Goal: Information Seeking & Learning: Learn about a topic

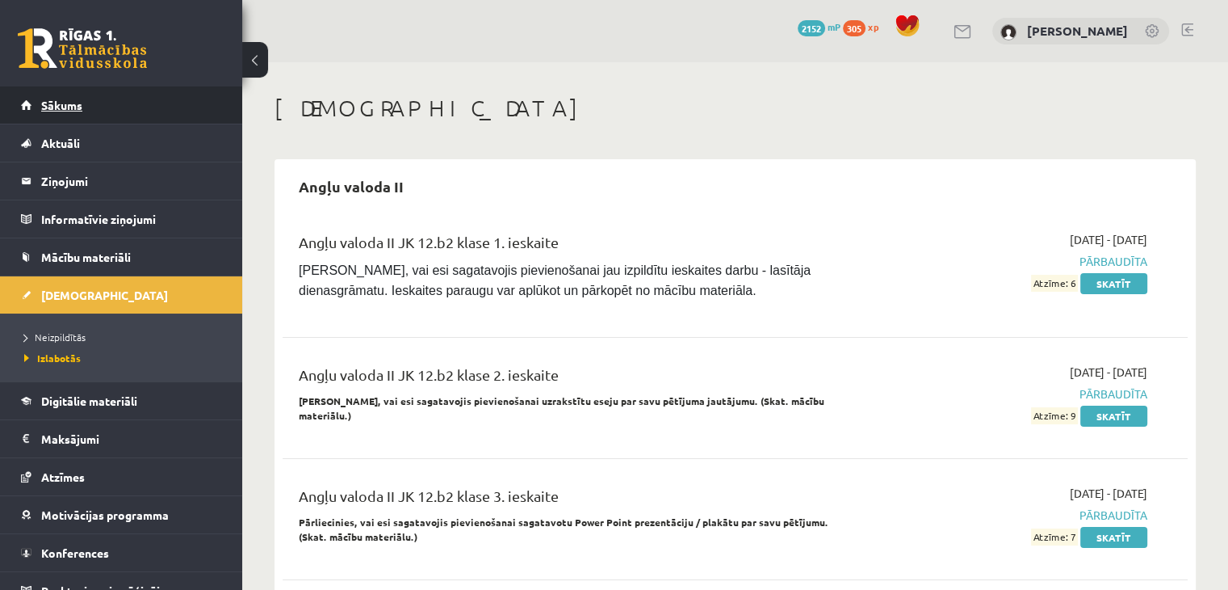
click at [120, 110] on link "Sākums" at bounding box center [121, 104] width 201 height 37
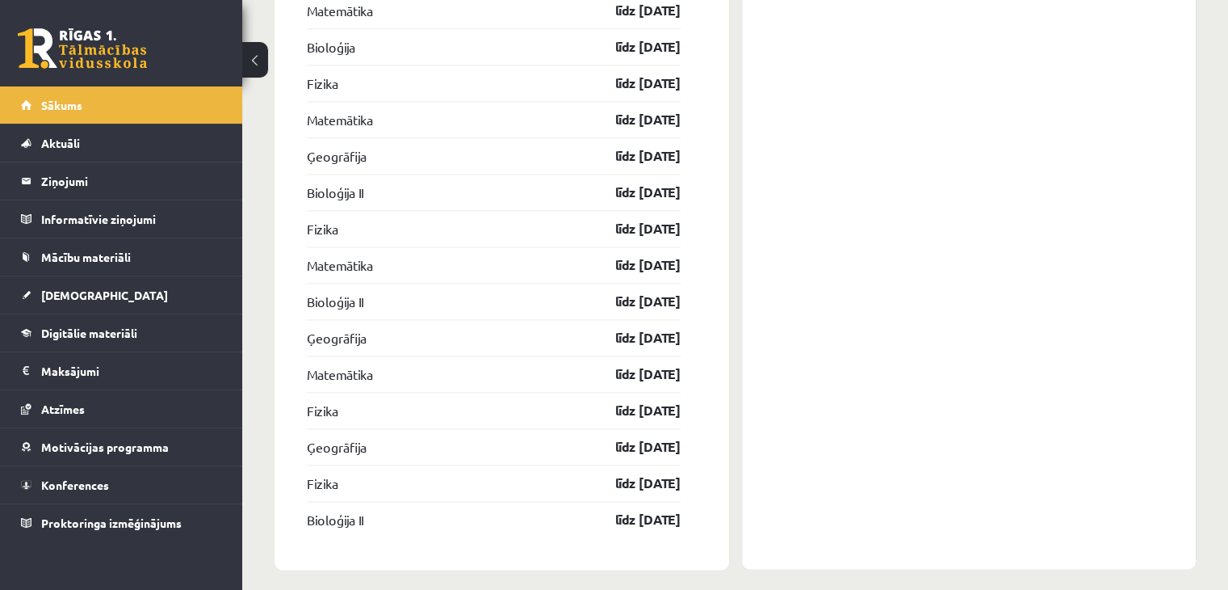
scroll to position [2122, 0]
click at [69, 335] on span "Digitālie materiāli" at bounding box center [89, 332] width 96 height 15
click button
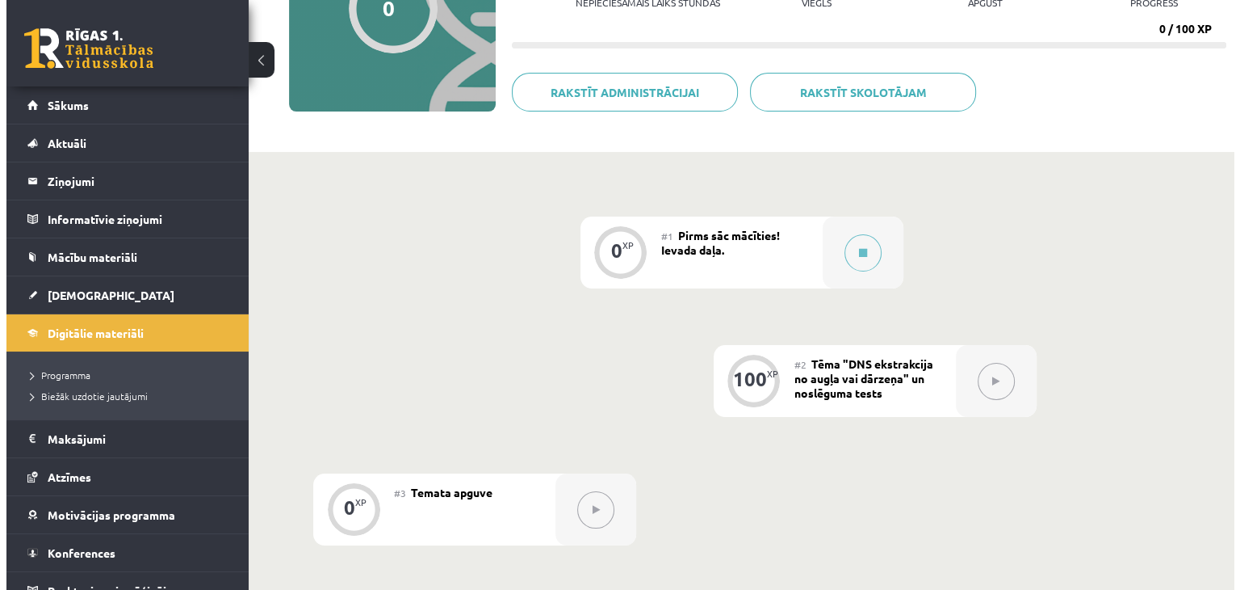
scroll to position [220, 0]
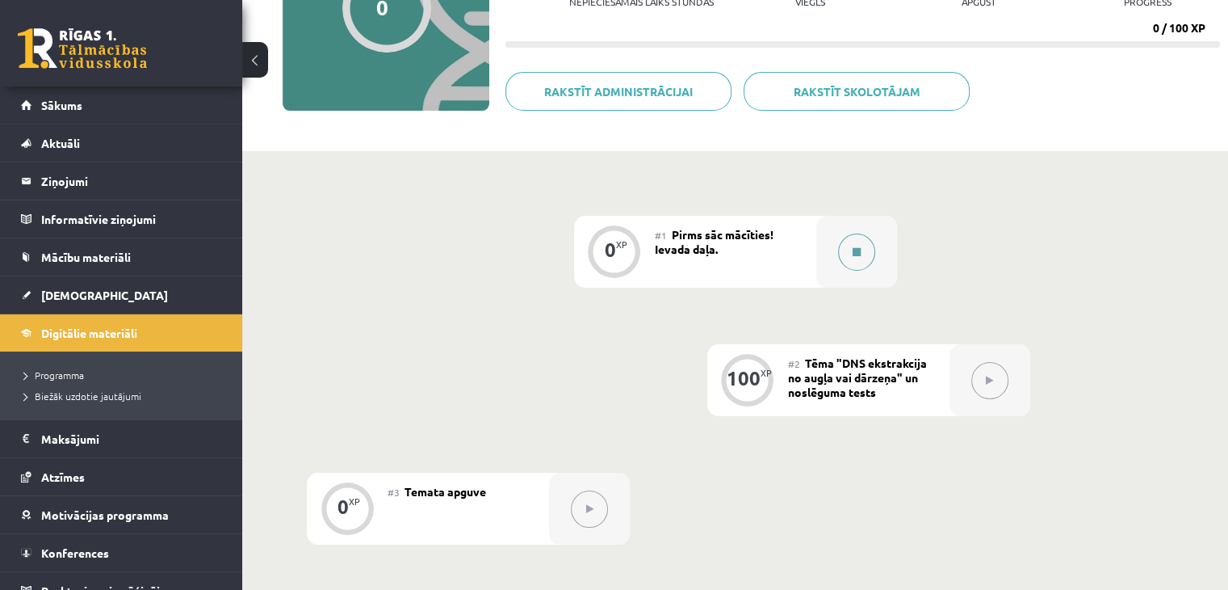
click at [875, 258] on div at bounding box center [856, 252] width 81 height 72
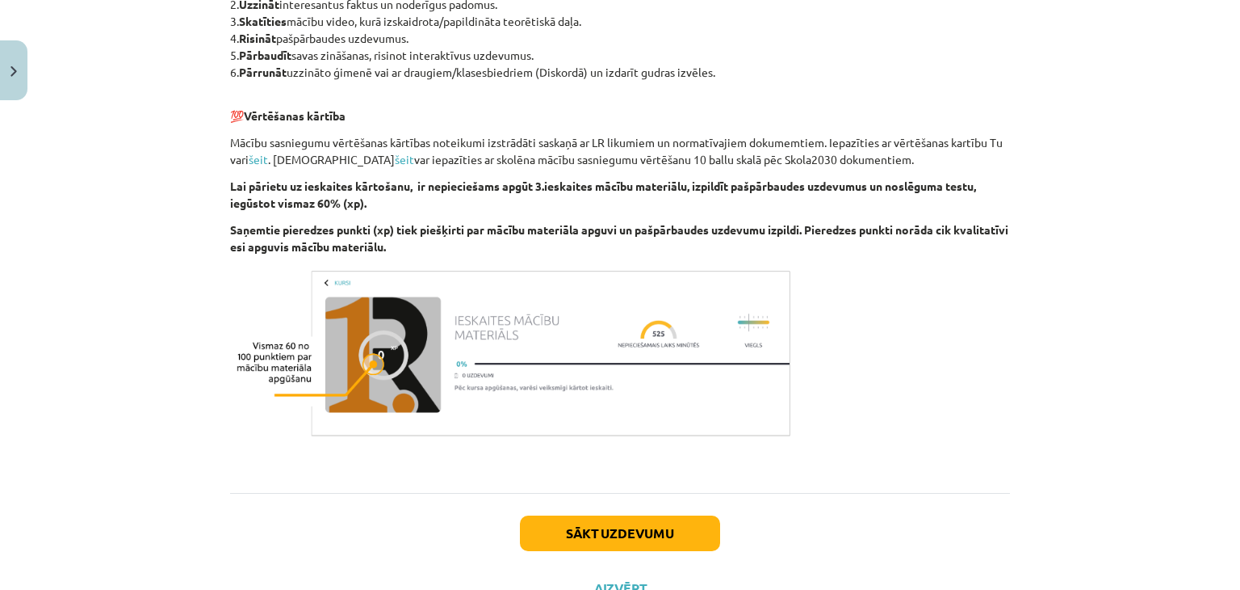
scroll to position [867, 0]
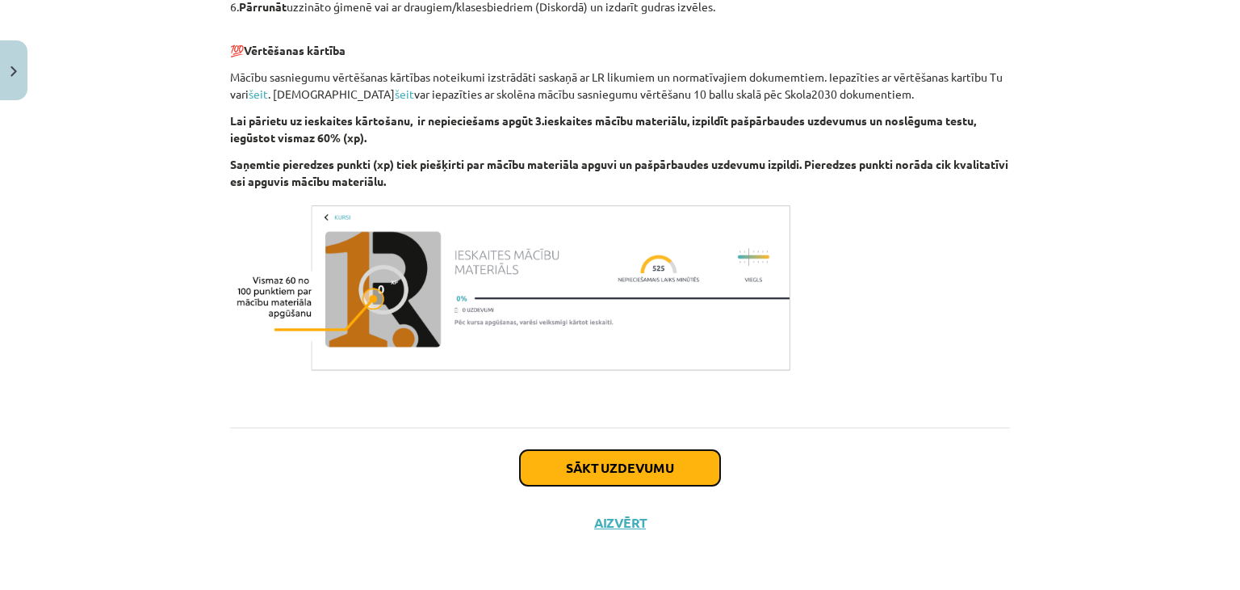
click at [620, 450] on button "Sākt uzdevumu" at bounding box center [620, 468] width 200 height 36
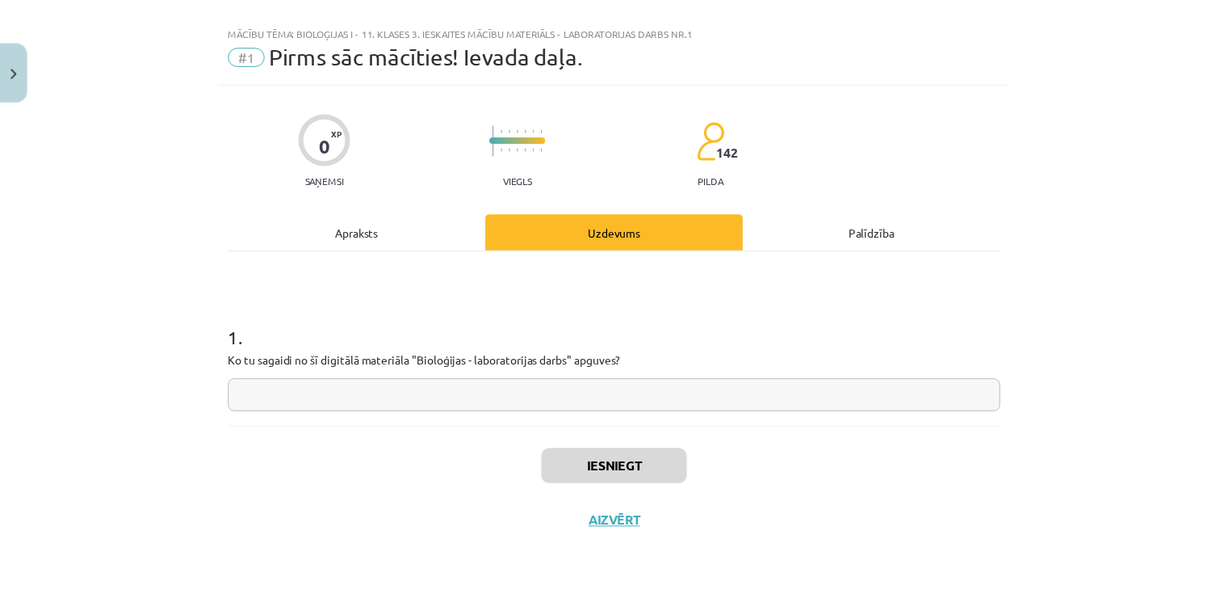
scroll to position [23, 0]
click at [615, 529] on button "Aizvērt" at bounding box center [620, 522] width 61 height 16
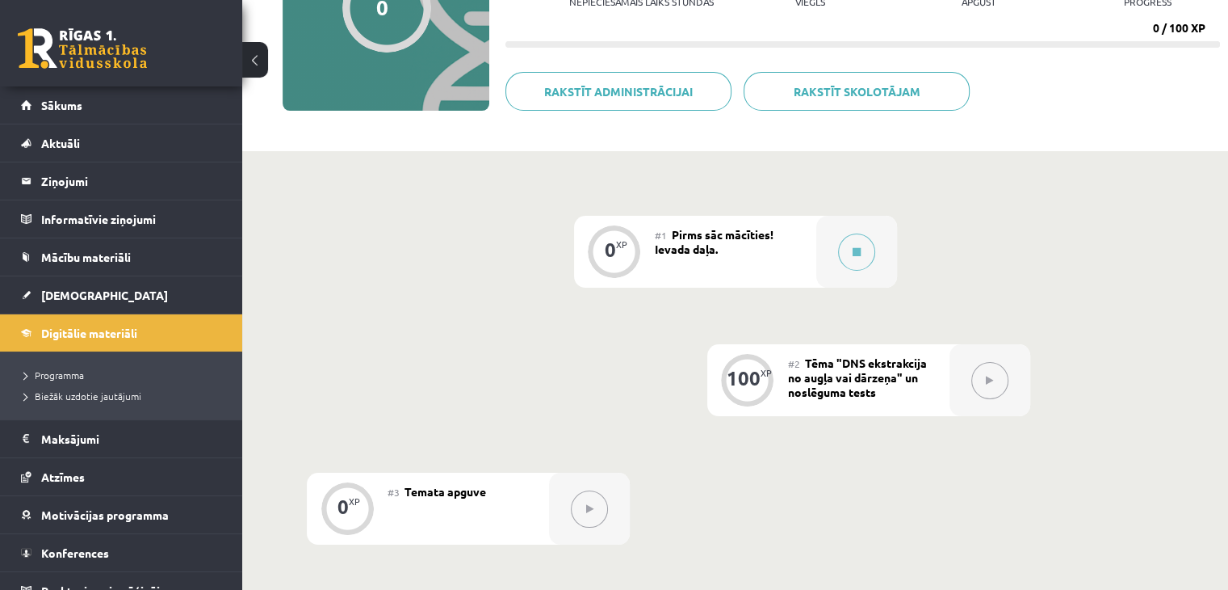
click at [244, 57] on button at bounding box center [255, 60] width 26 height 36
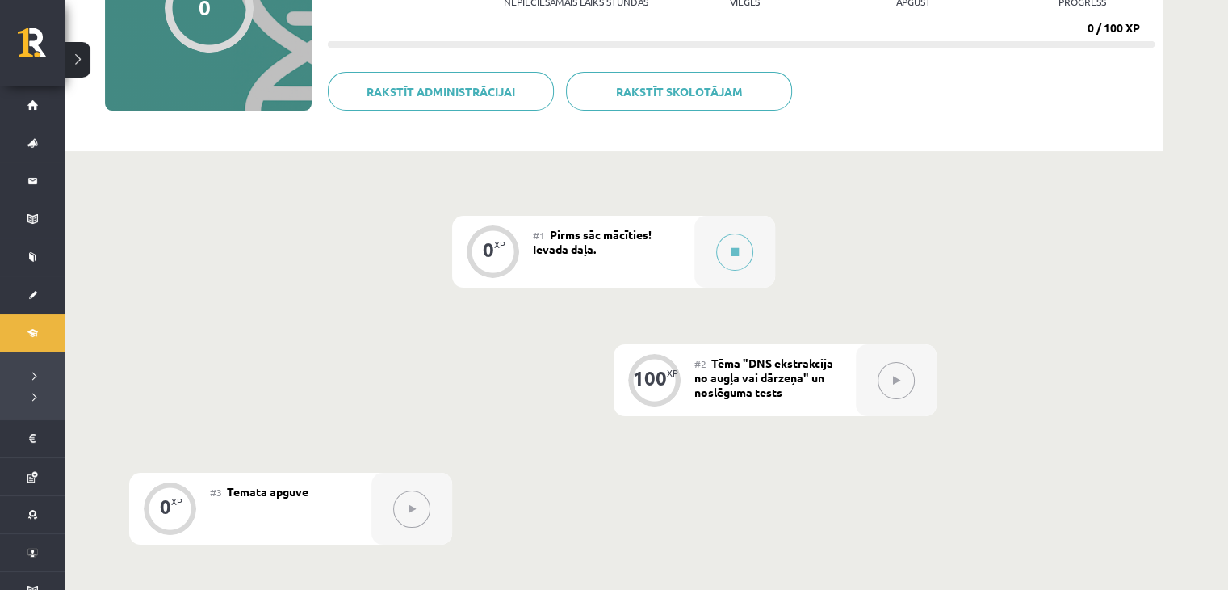
click at [86, 65] on button at bounding box center [78, 60] width 26 height 36
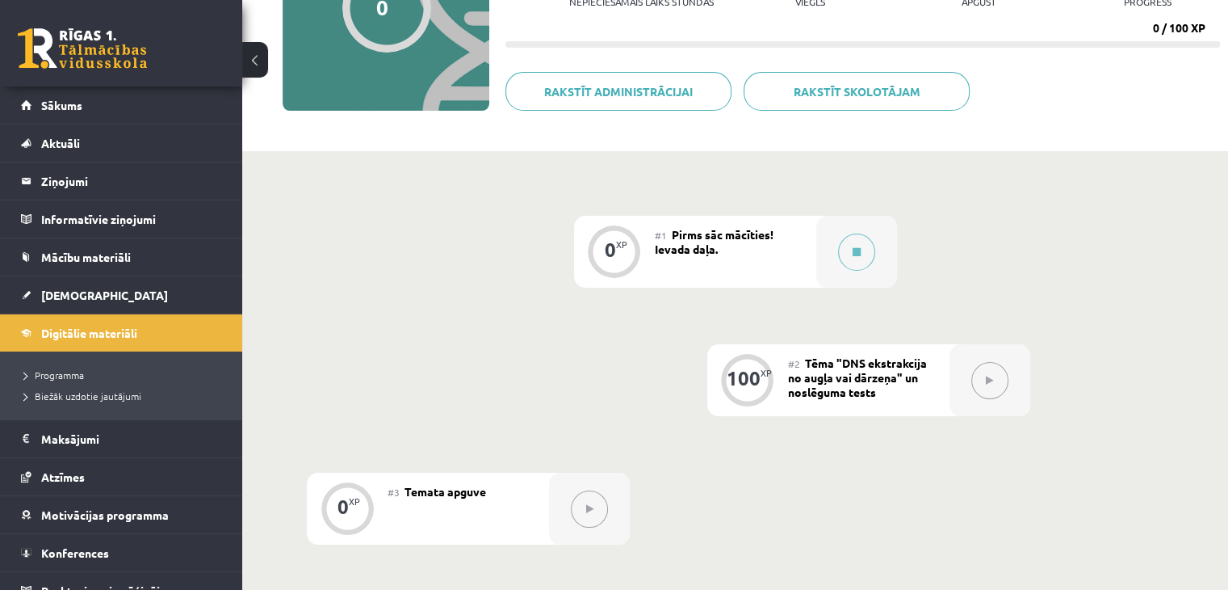
scroll to position [0, 0]
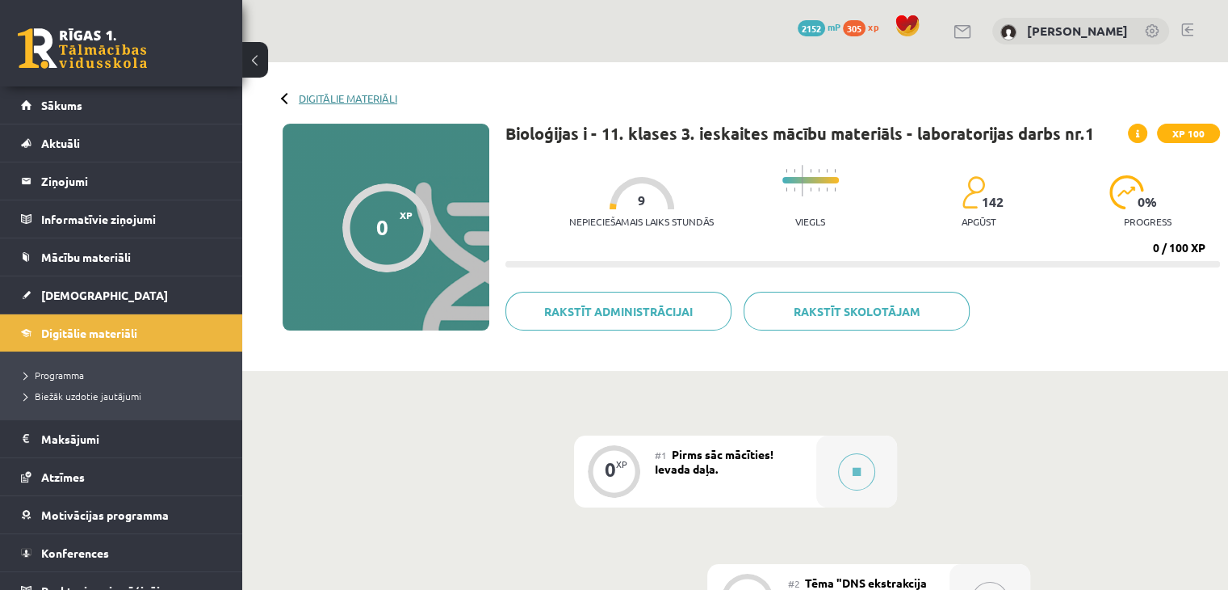
click at [312, 98] on link "Digitālie materiāli" at bounding box center [348, 98] width 99 height 12
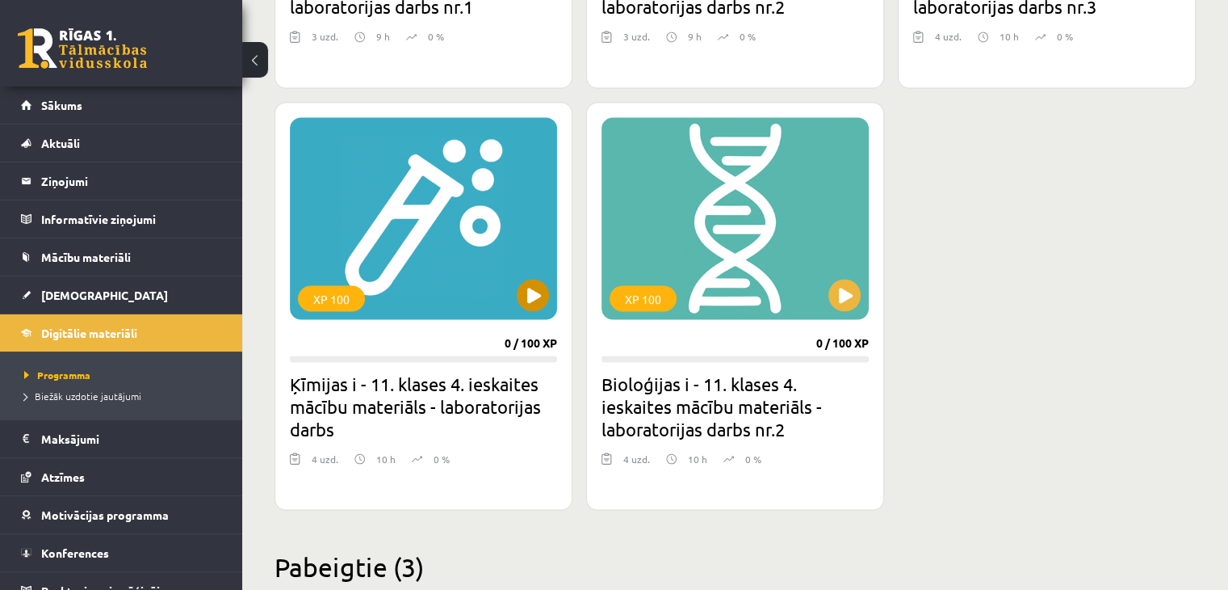
scroll to position [2812, 0]
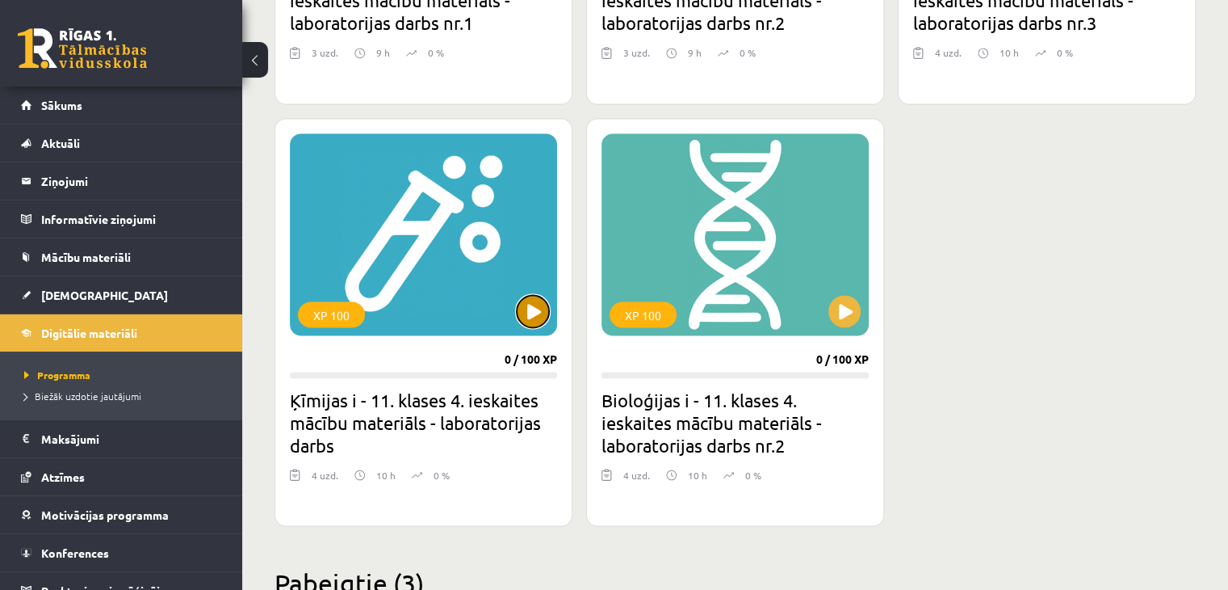
click at [527, 300] on button at bounding box center [533, 311] width 32 height 32
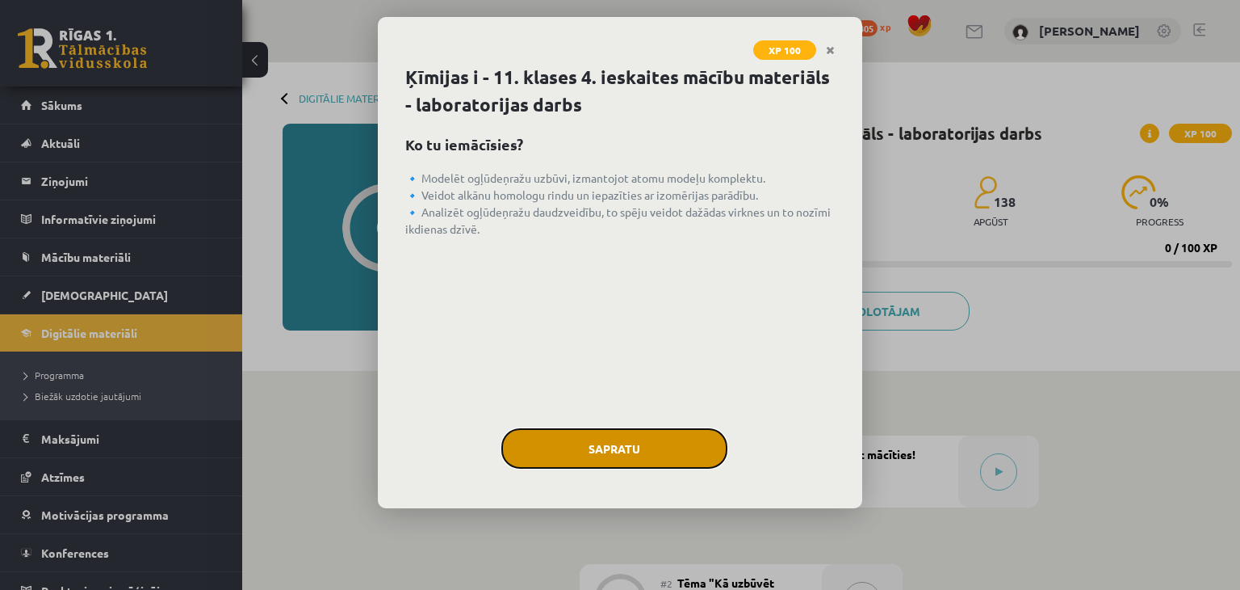
click at [685, 440] on button "Sapratu" at bounding box center [615, 448] width 226 height 40
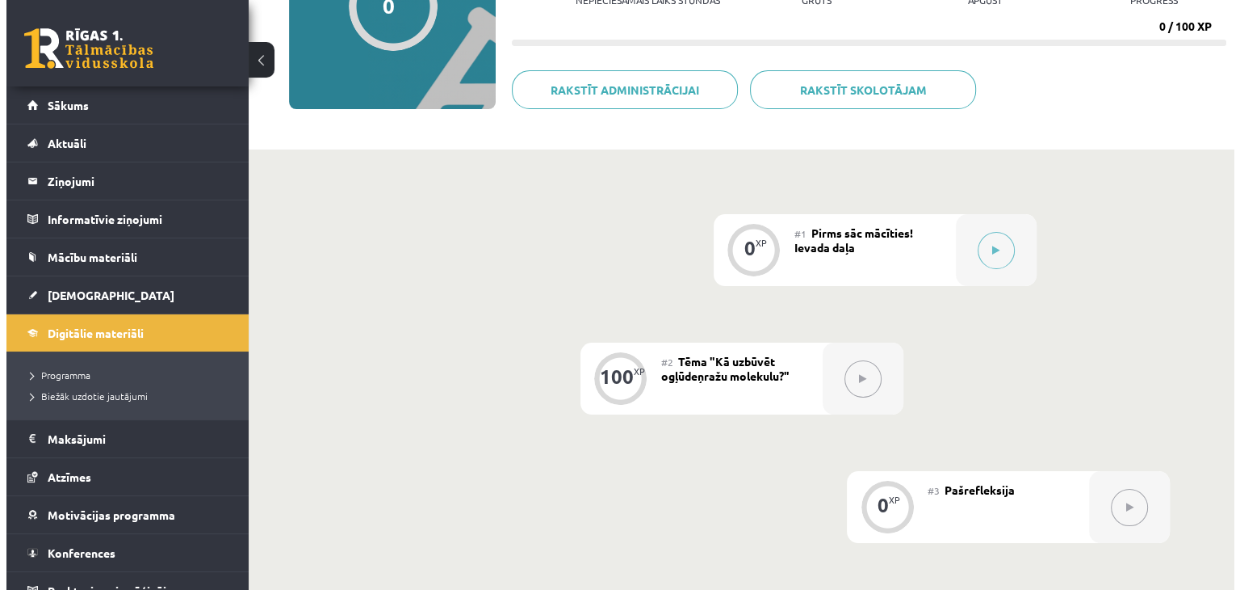
scroll to position [226, 0]
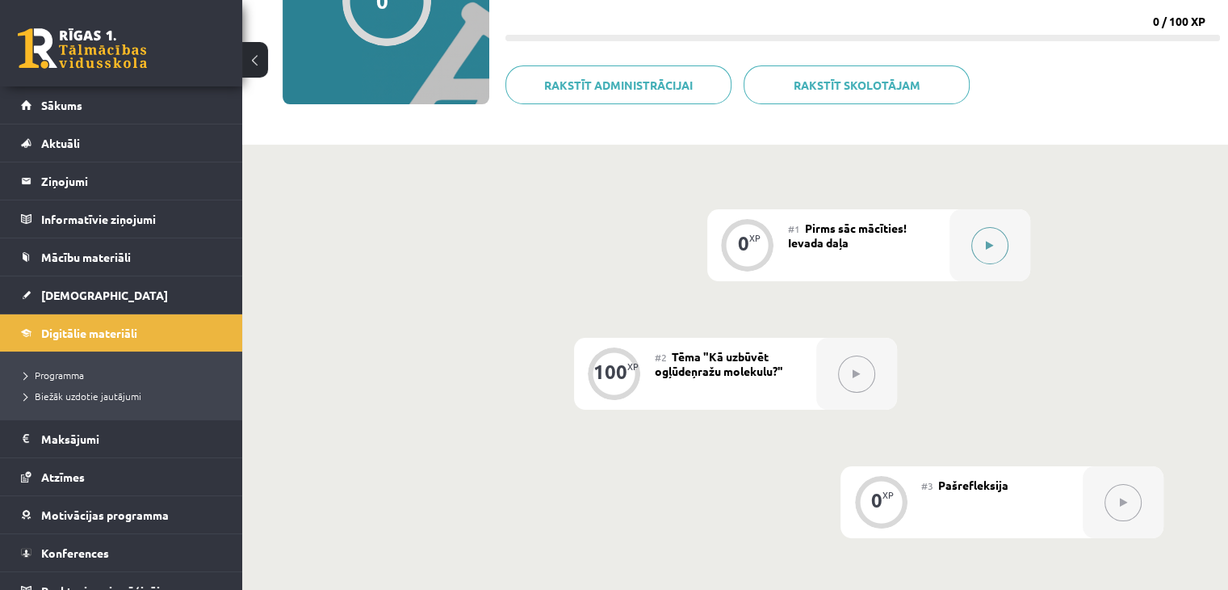
click at [1001, 248] on button at bounding box center [990, 245] width 37 height 37
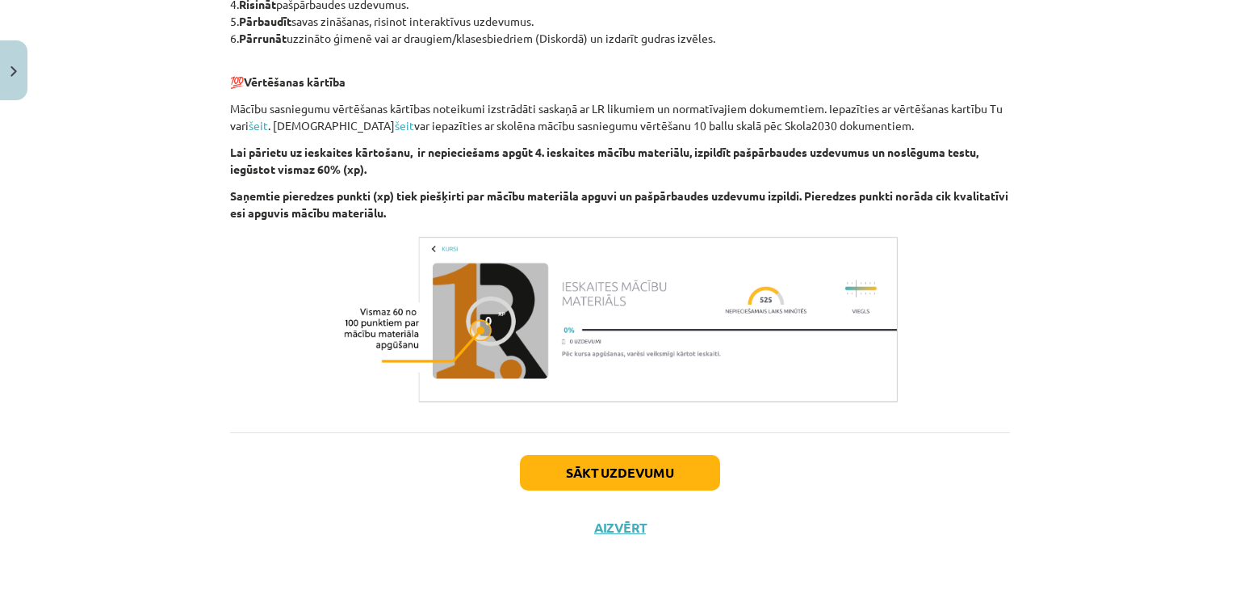
scroll to position [884, 0]
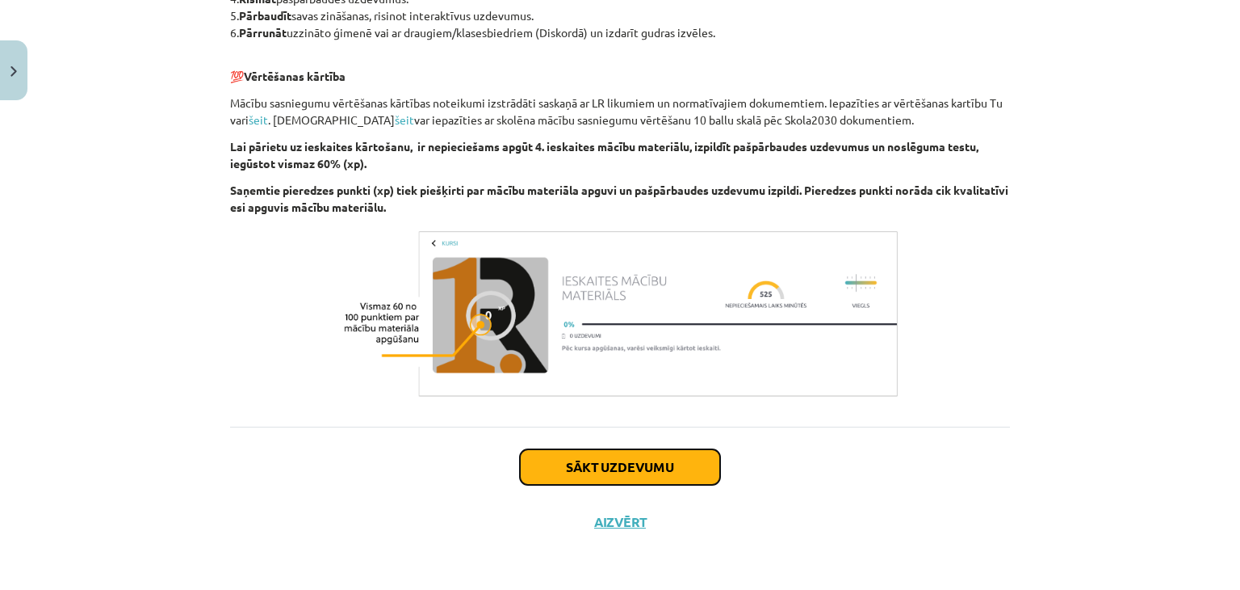
click at [598, 472] on button "Sākt uzdevumu" at bounding box center [620, 467] width 200 height 36
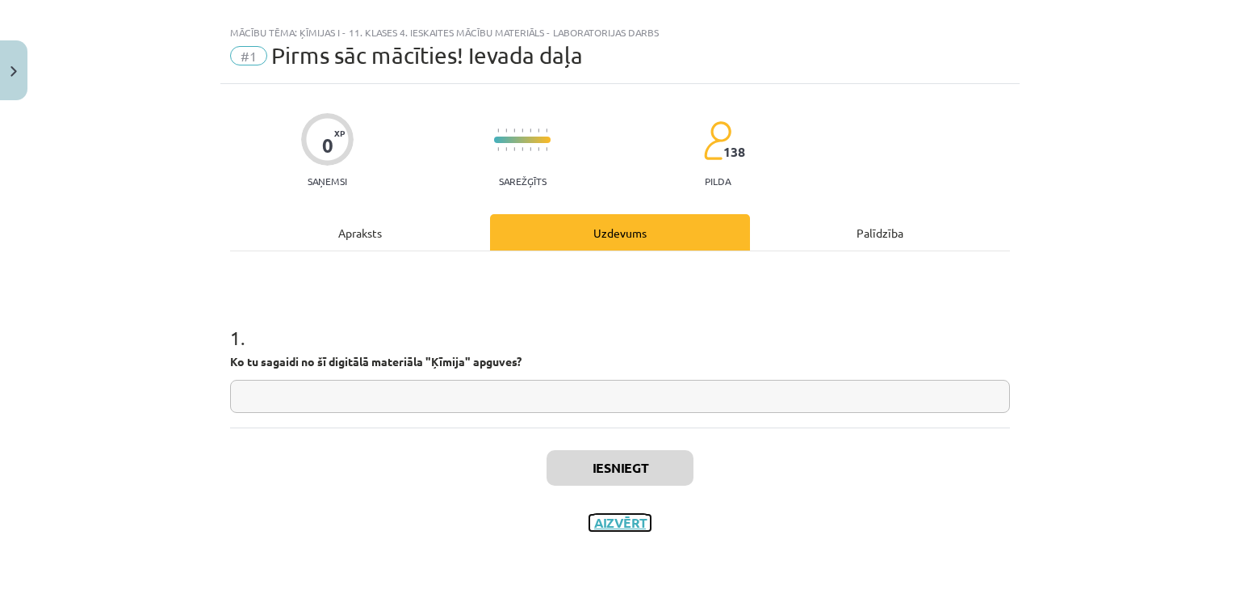
click at [607, 524] on button "Aizvērt" at bounding box center [620, 522] width 61 height 16
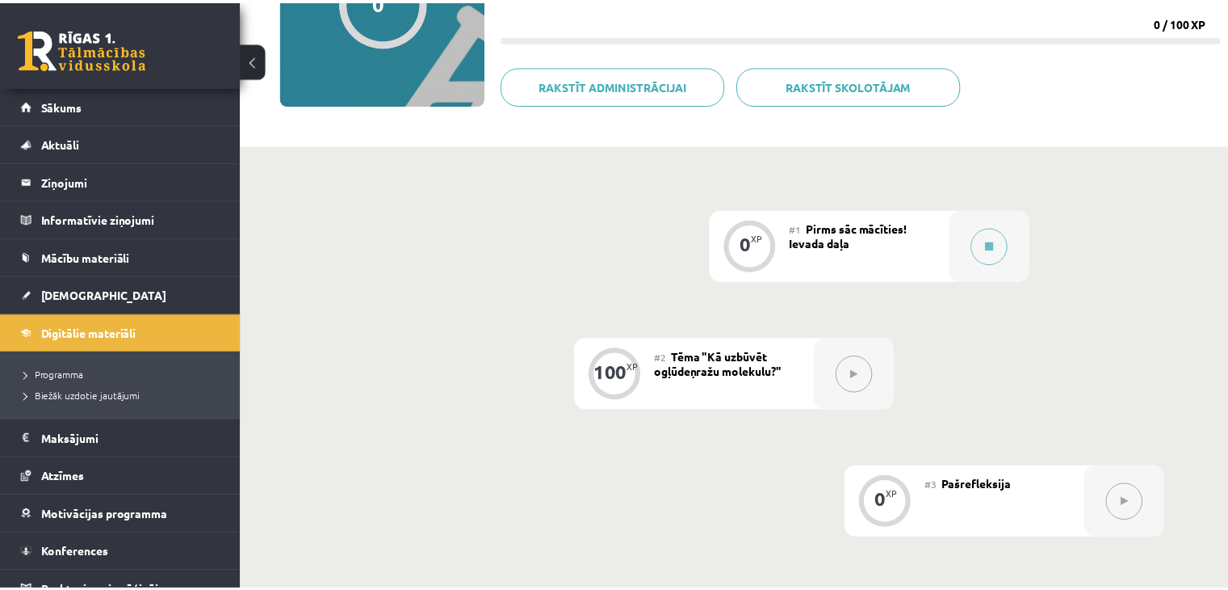
scroll to position [0, 0]
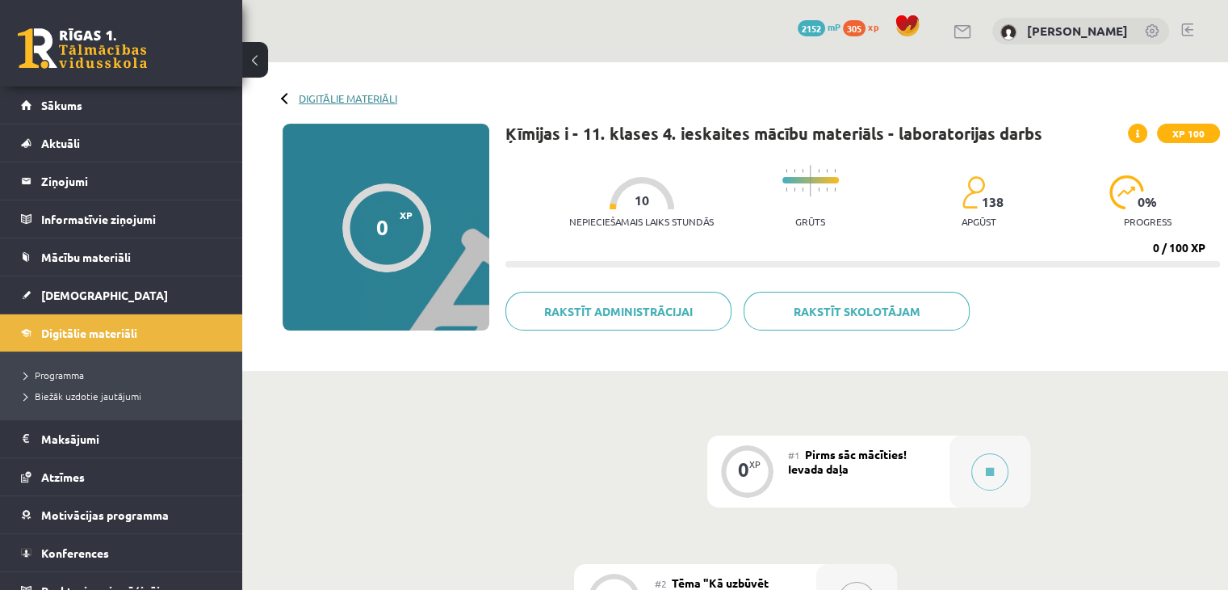
click at [349, 99] on link "Digitālie materiāli" at bounding box center [348, 98] width 99 height 12
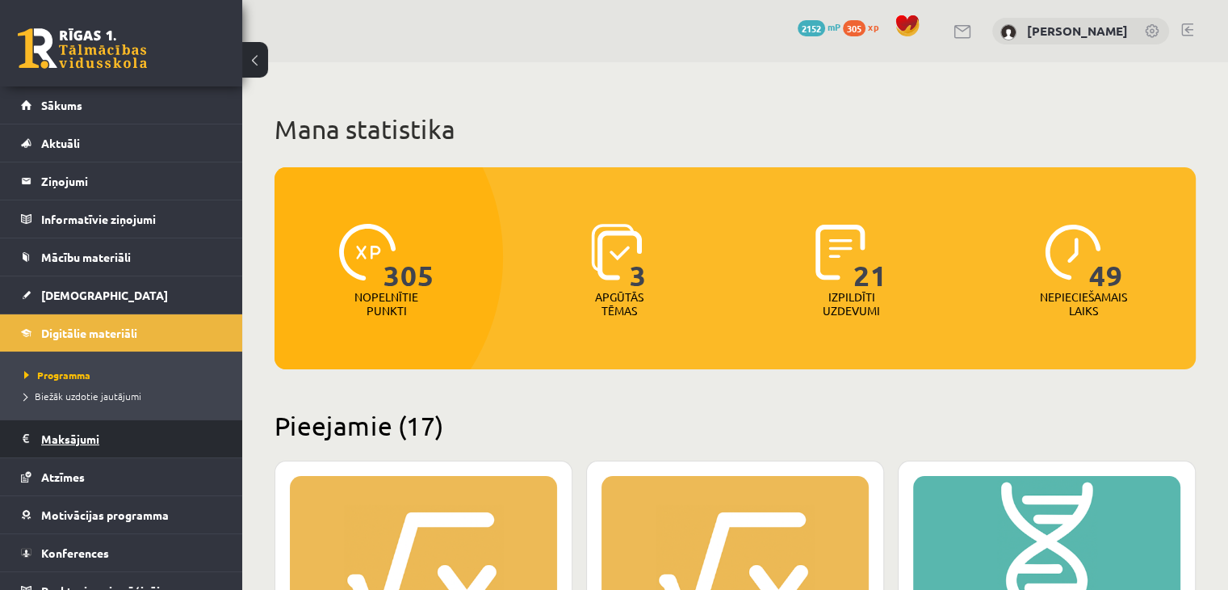
click at [85, 432] on legend "Maksājumi 0" at bounding box center [131, 438] width 181 height 37
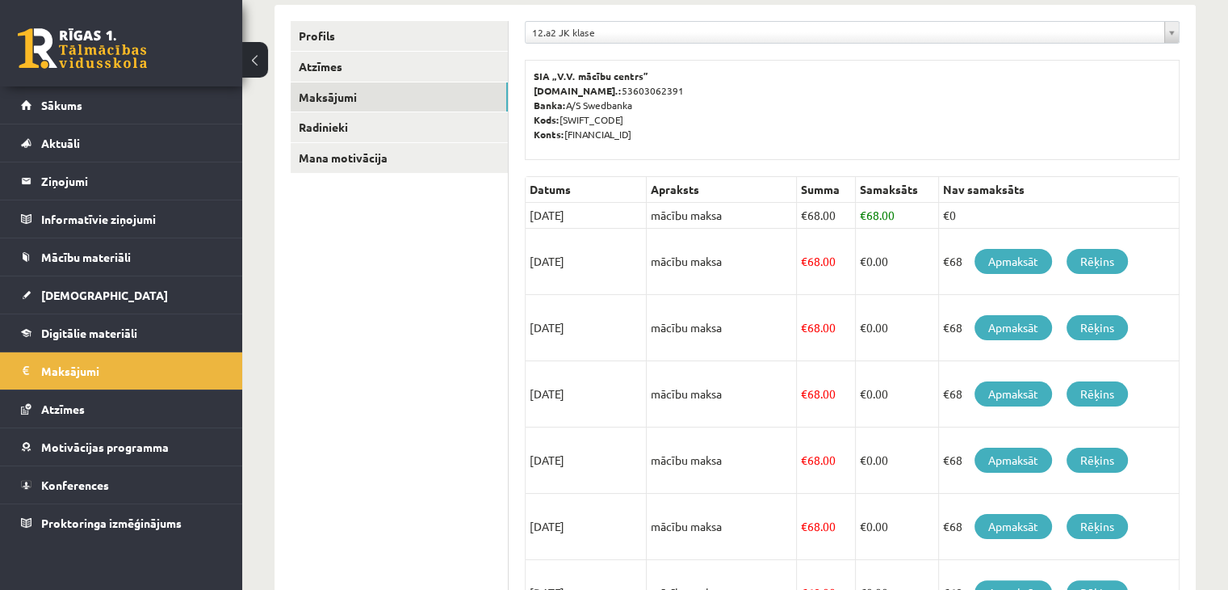
scroll to position [207, 0]
click at [1102, 259] on link "Rēķins" at bounding box center [1097, 260] width 61 height 25
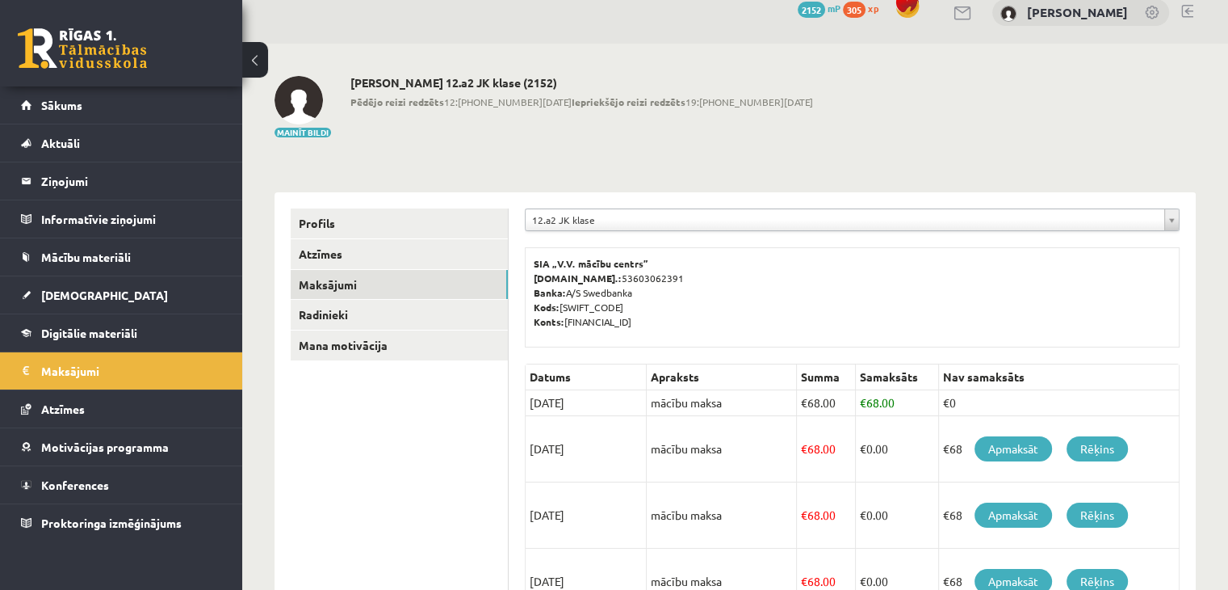
scroll to position [6, 0]
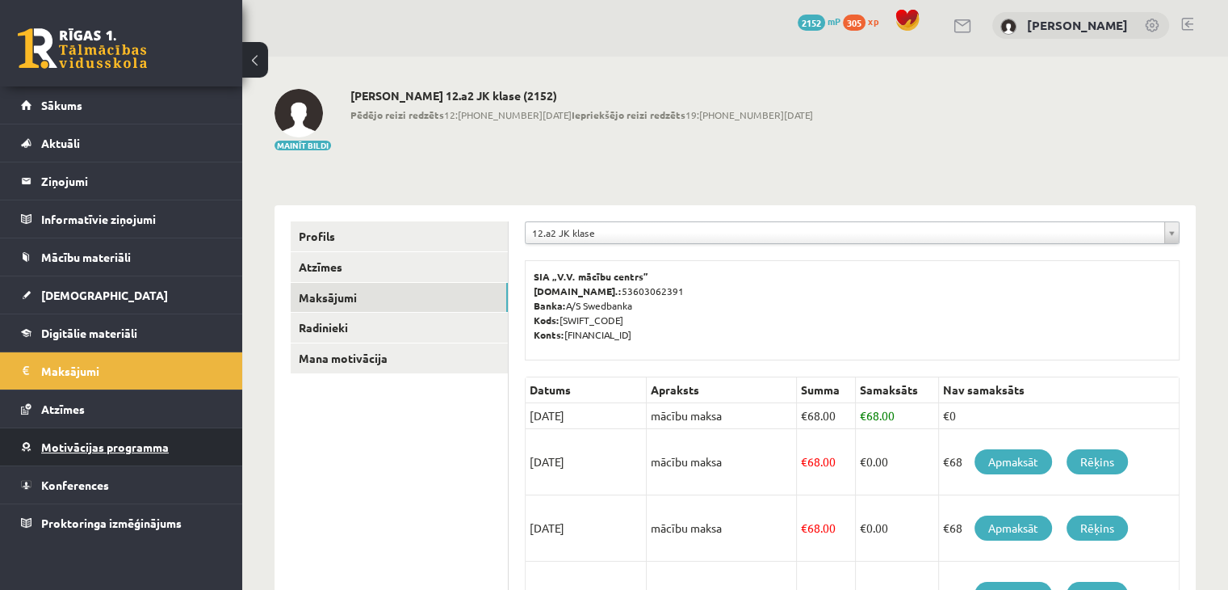
click at [177, 460] on link "Motivācijas programma" at bounding box center [121, 446] width 201 height 37
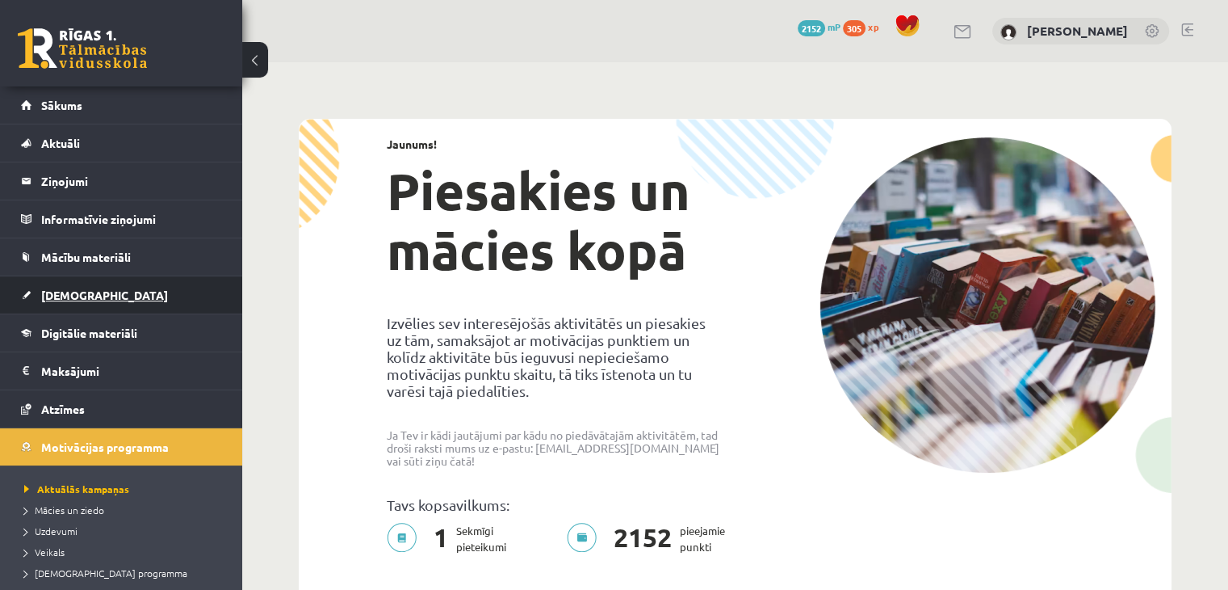
click at [138, 287] on link "[DEMOGRAPHIC_DATA]" at bounding box center [121, 294] width 201 height 37
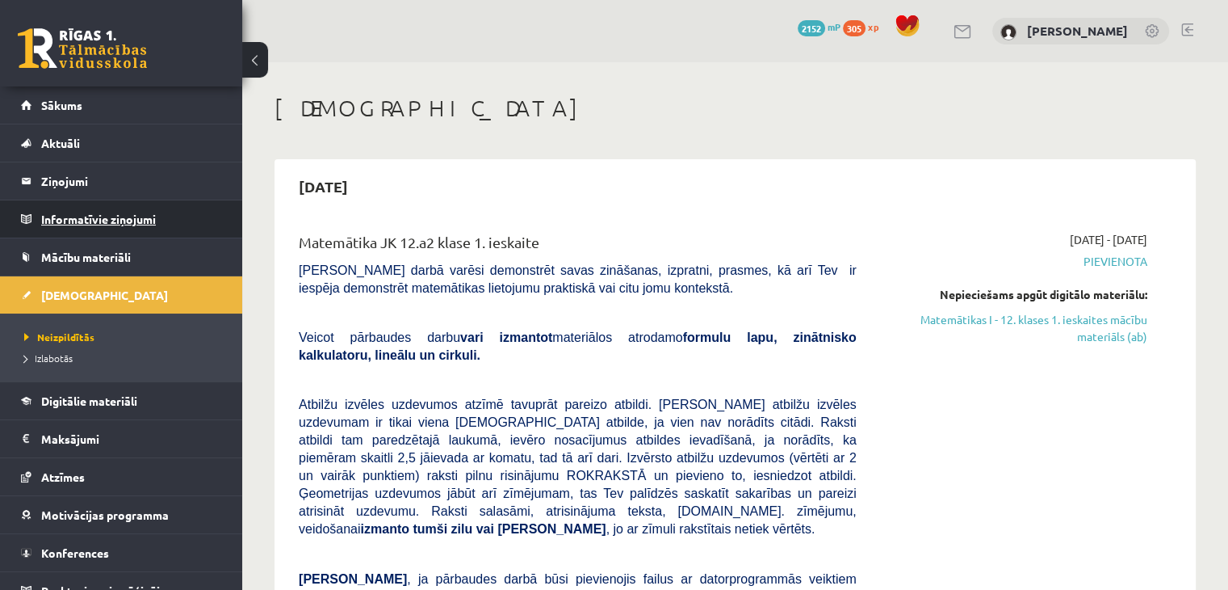
click at [149, 213] on legend "Informatīvie ziņojumi 0" at bounding box center [131, 218] width 181 height 37
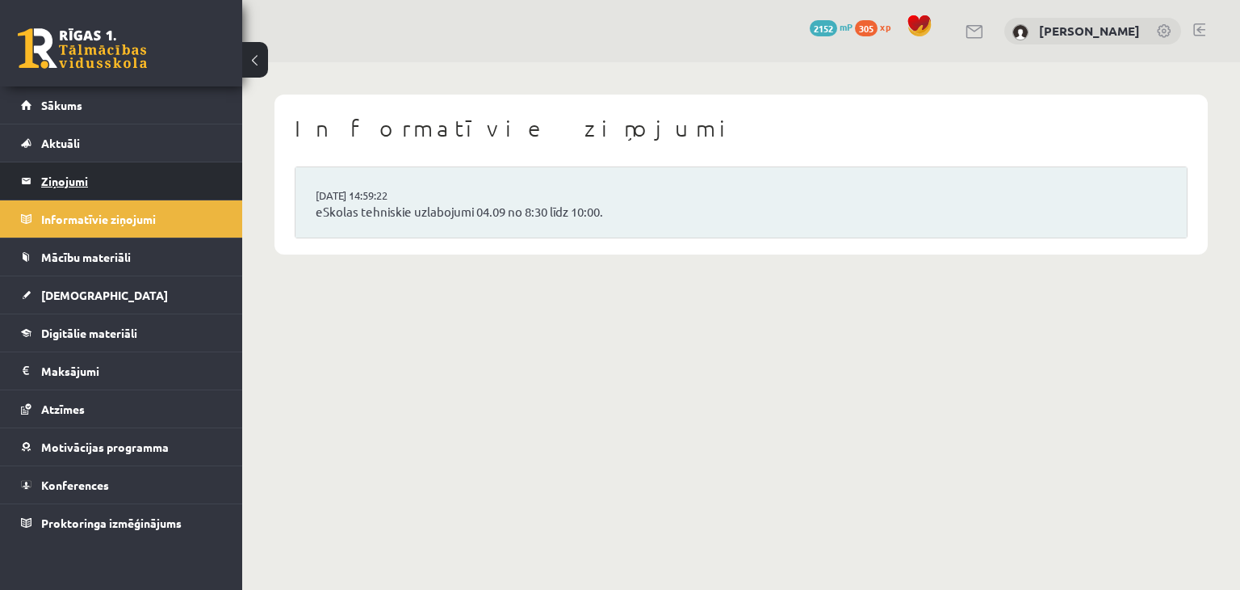
click at [170, 183] on legend "Ziņojumi 0" at bounding box center [131, 180] width 181 height 37
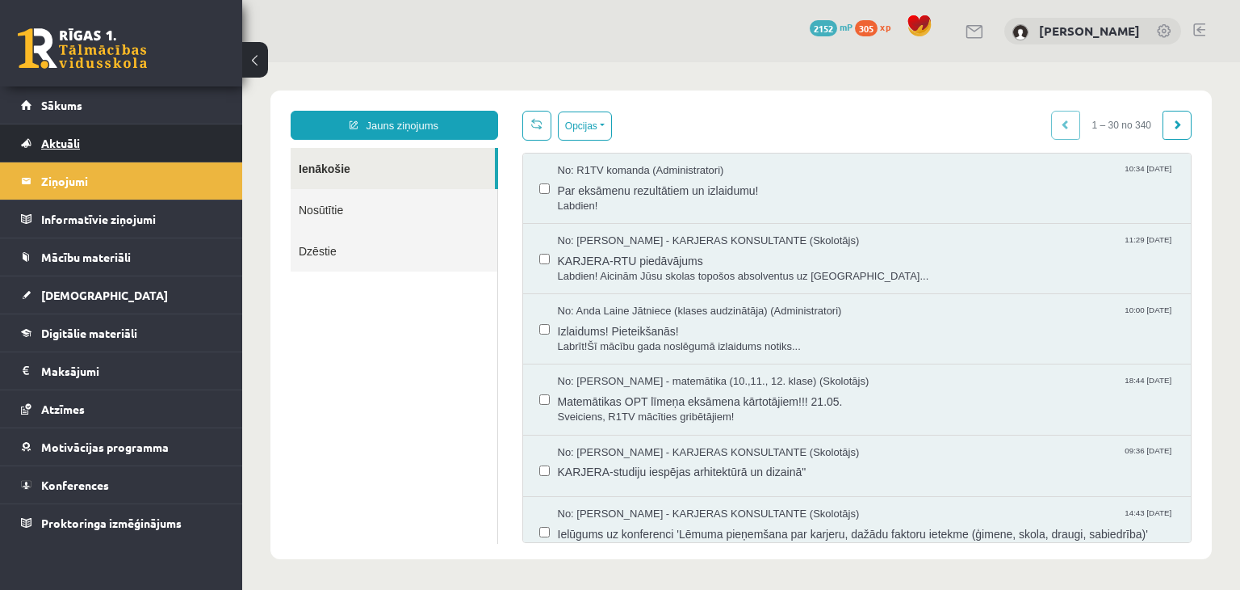
click at [174, 149] on link "Aktuāli" at bounding box center [121, 142] width 201 height 37
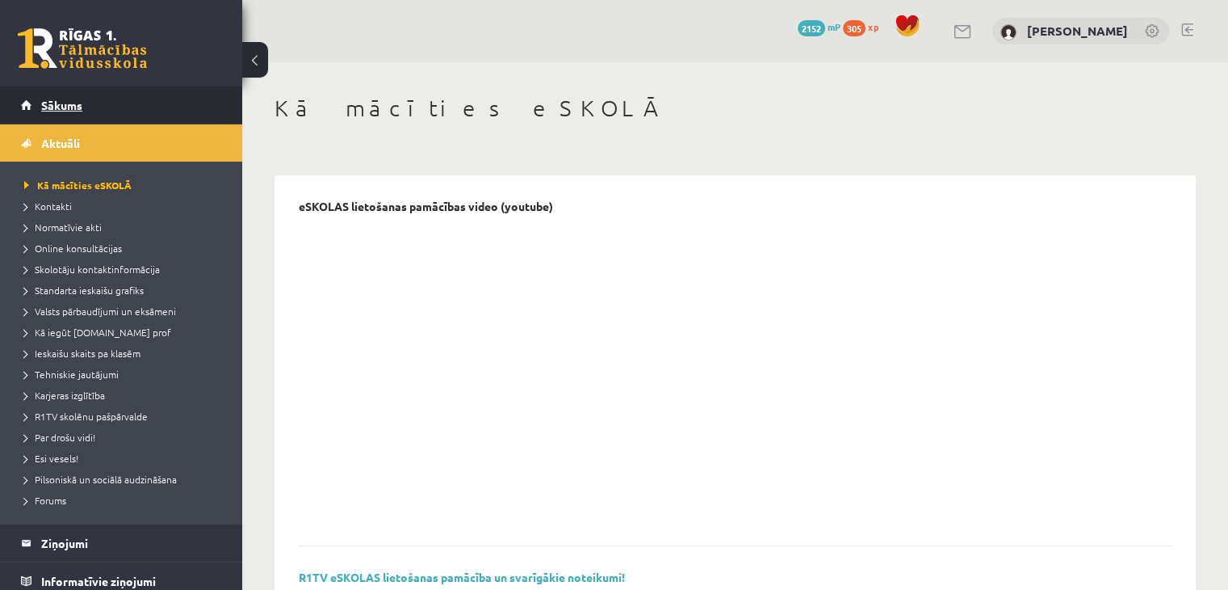
click at [162, 102] on link "Sākums" at bounding box center [121, 104] width 201 height 37
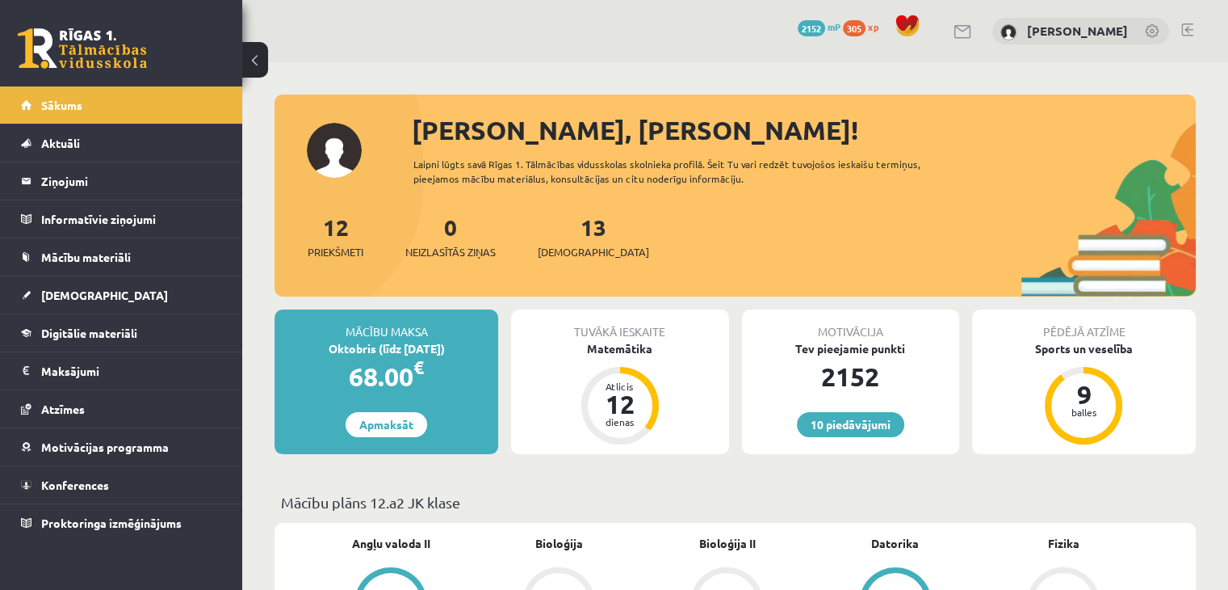
scroll to position [148, 0]
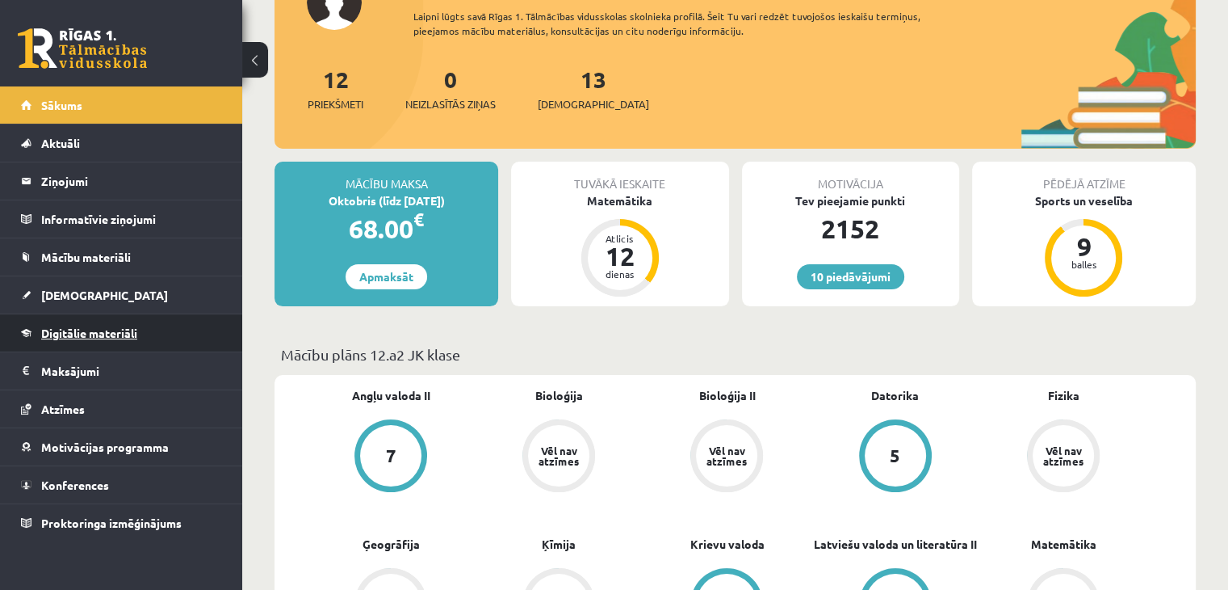
click at [152, 341] on link "Digitālie materiāli" at bounding box center [121, 332] width 201 height 37
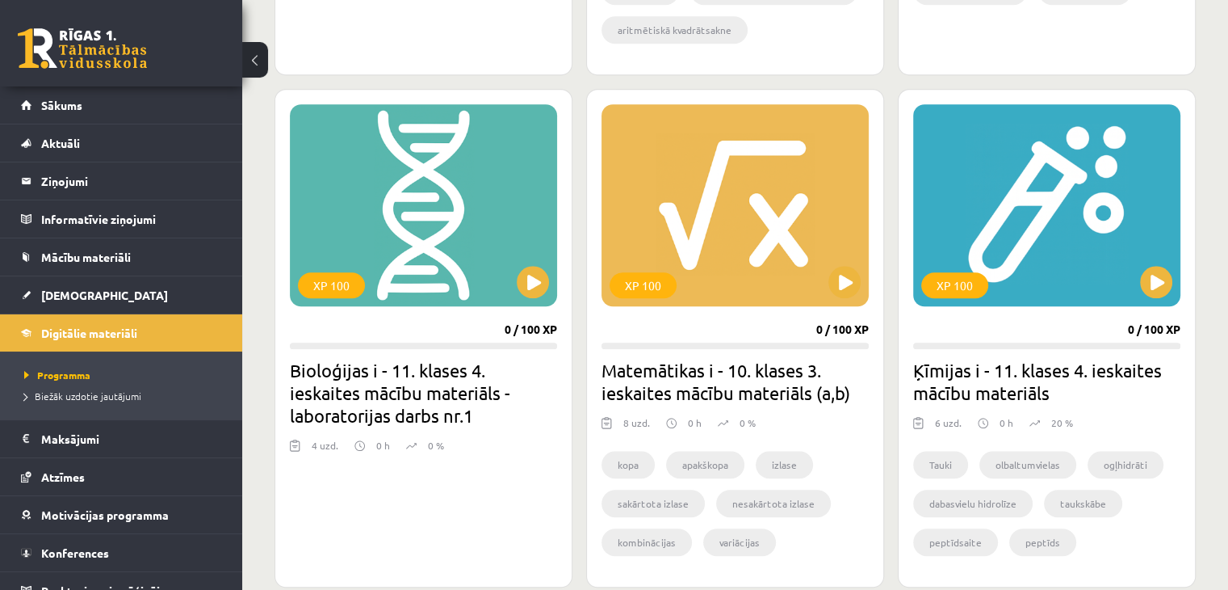
scroll to position [1475, 0]
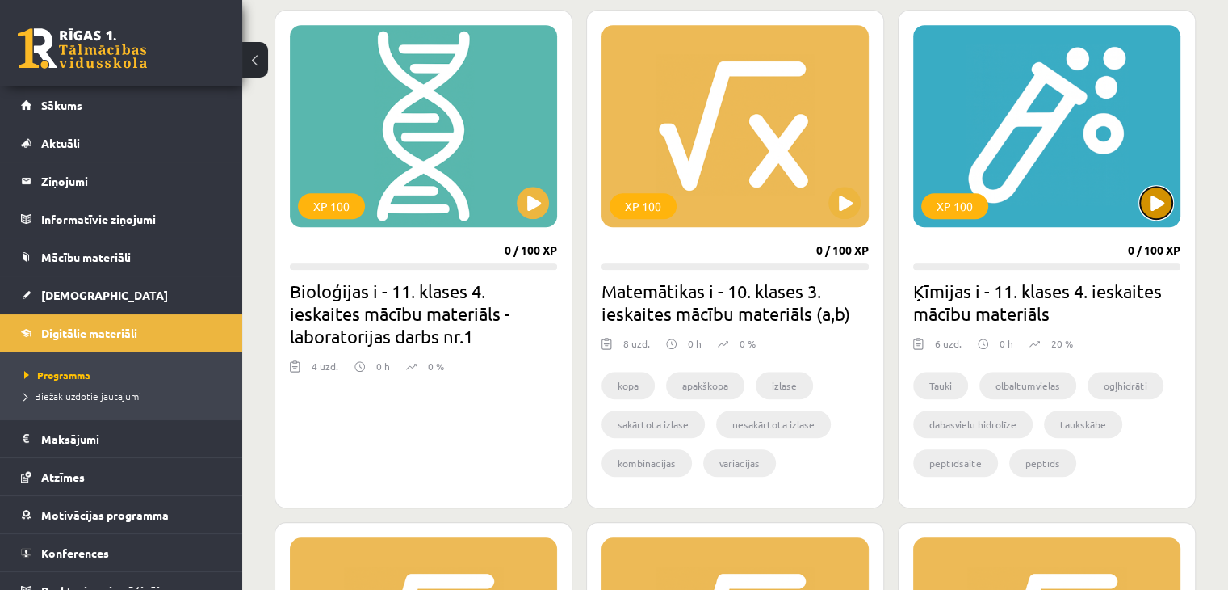
click at [1161, 212] on button at bounding box center [1156, 203] width 32 height 32
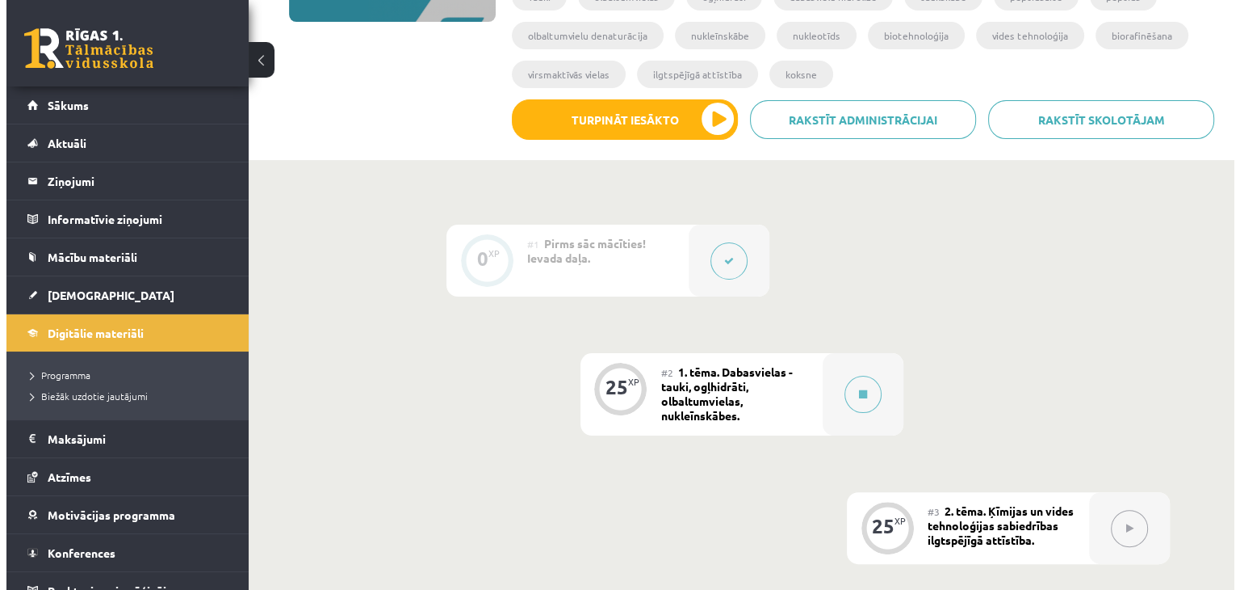
scroll to position [309, 0]
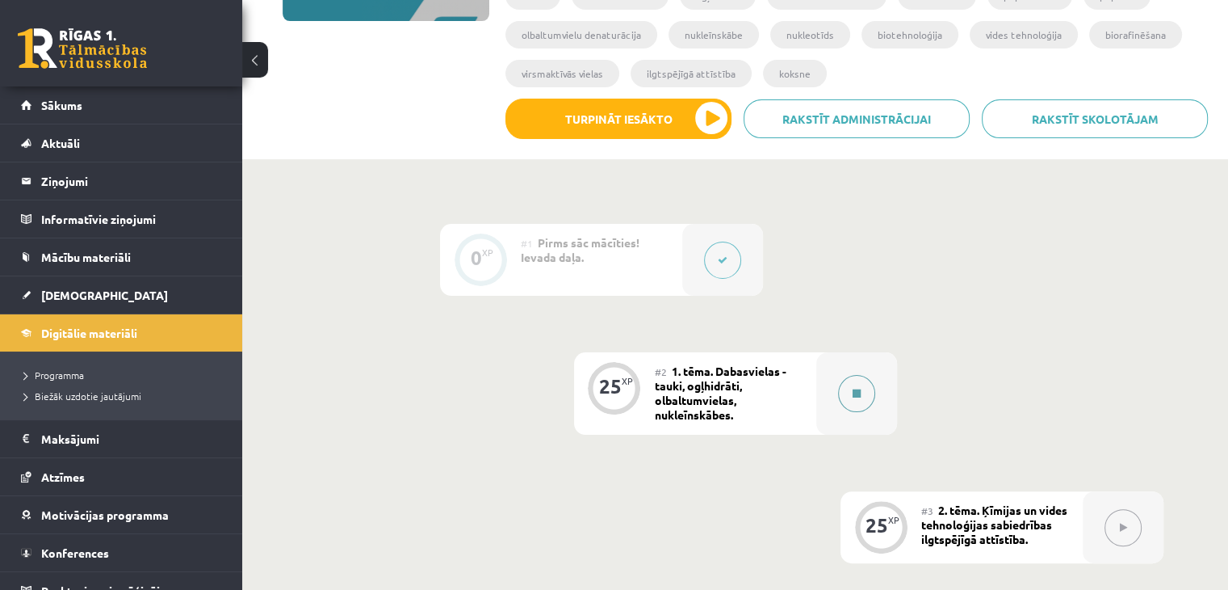
click at [863, 394] on button at bounding box center [856, 393] width 37 height 37
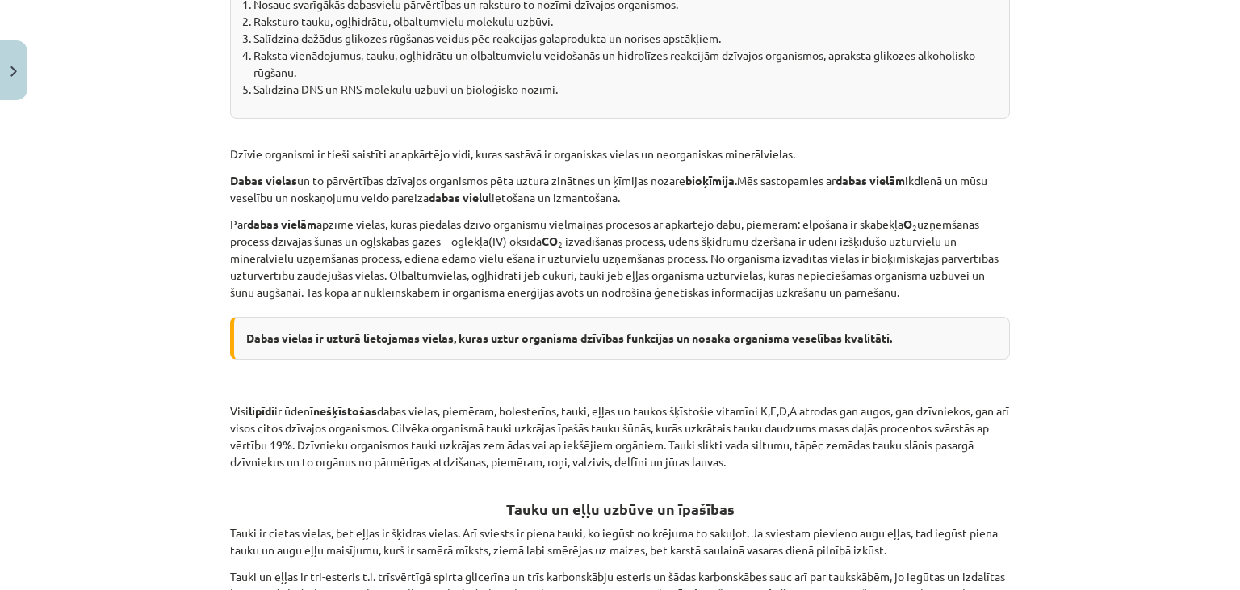
scroll to position [334, 0]
